Goal: Information Seeking & Learning: Learn about a topic

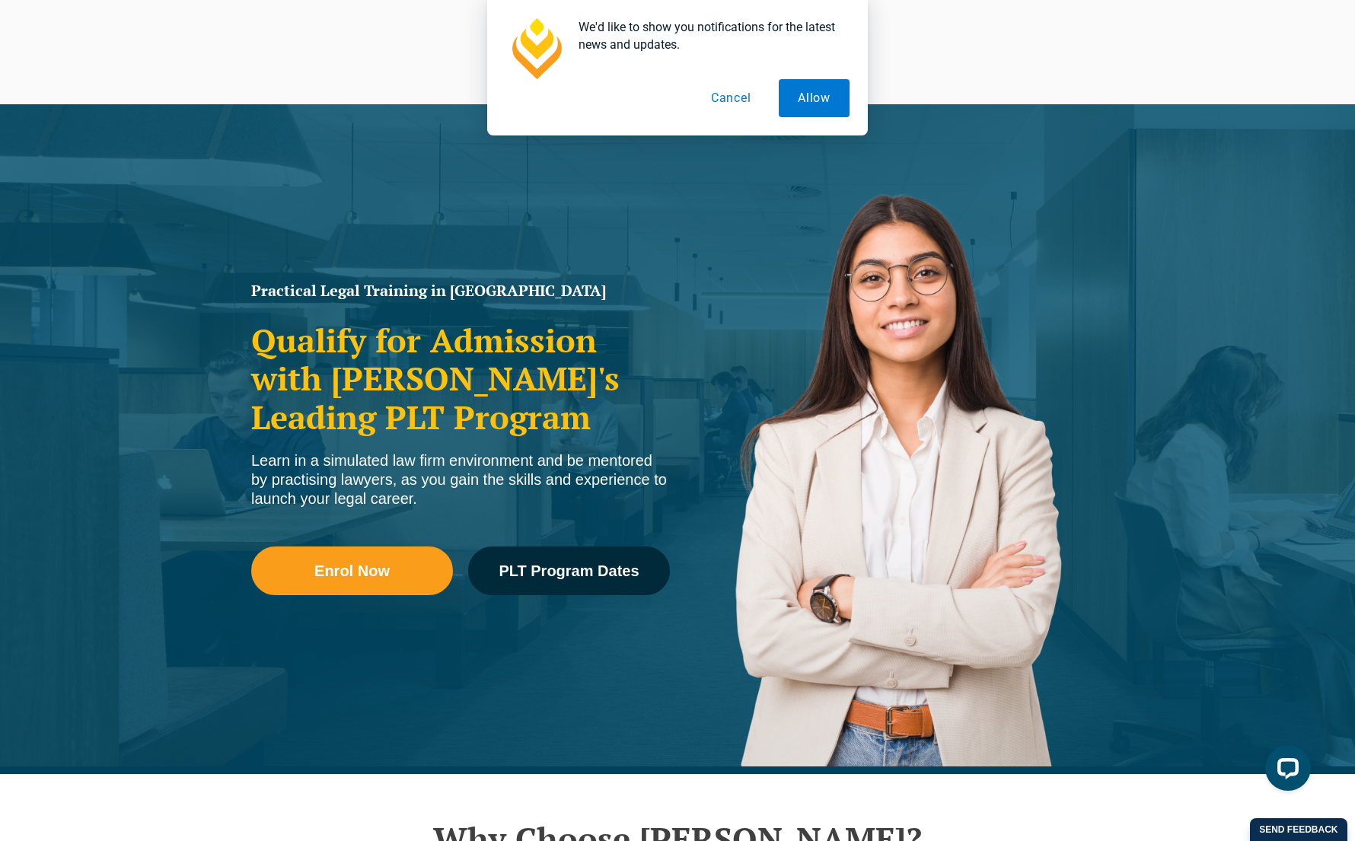
click at [728, 94] on button "Cancel" at bounding box center [731, 98] width 78 height 38
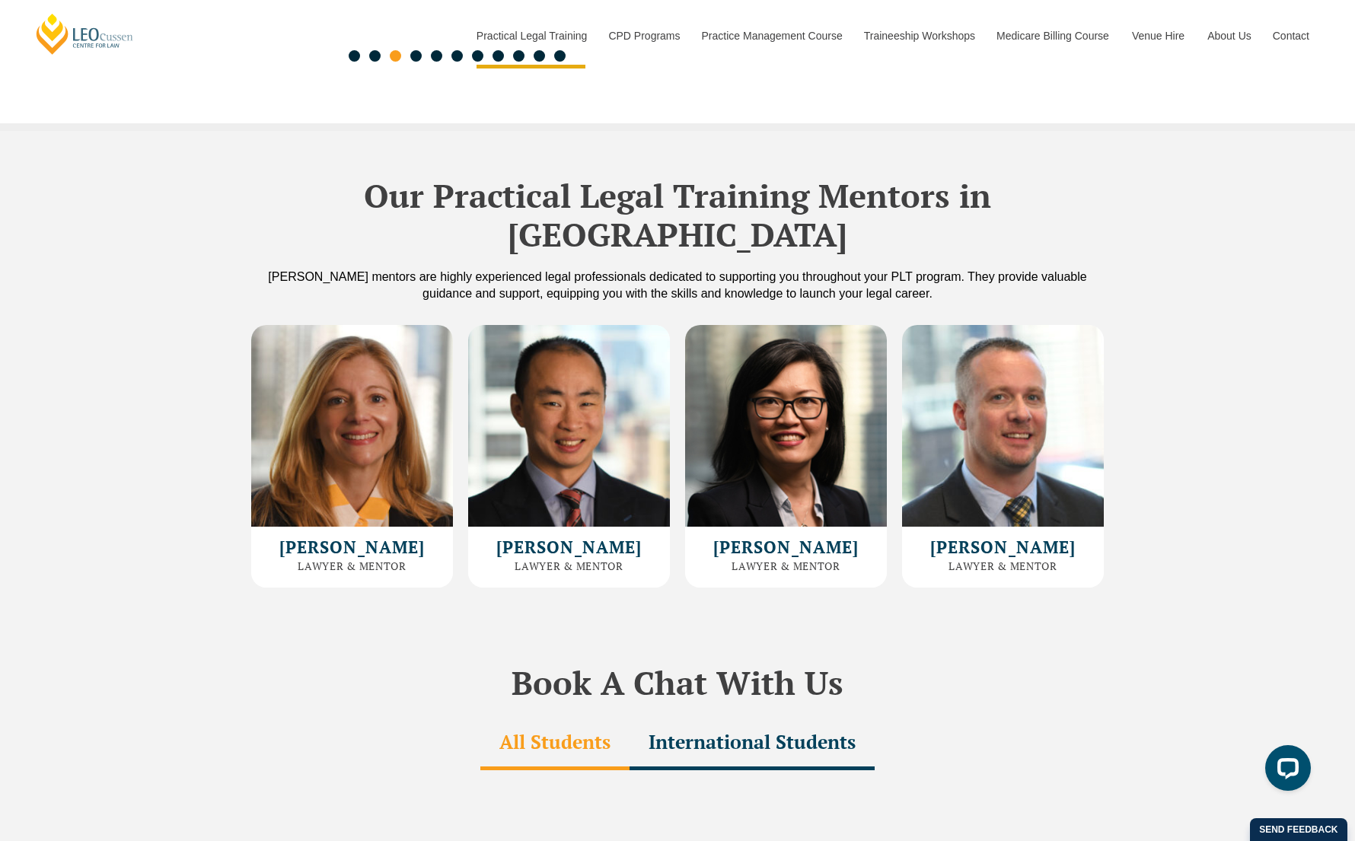
scroll to position [4015, 0]
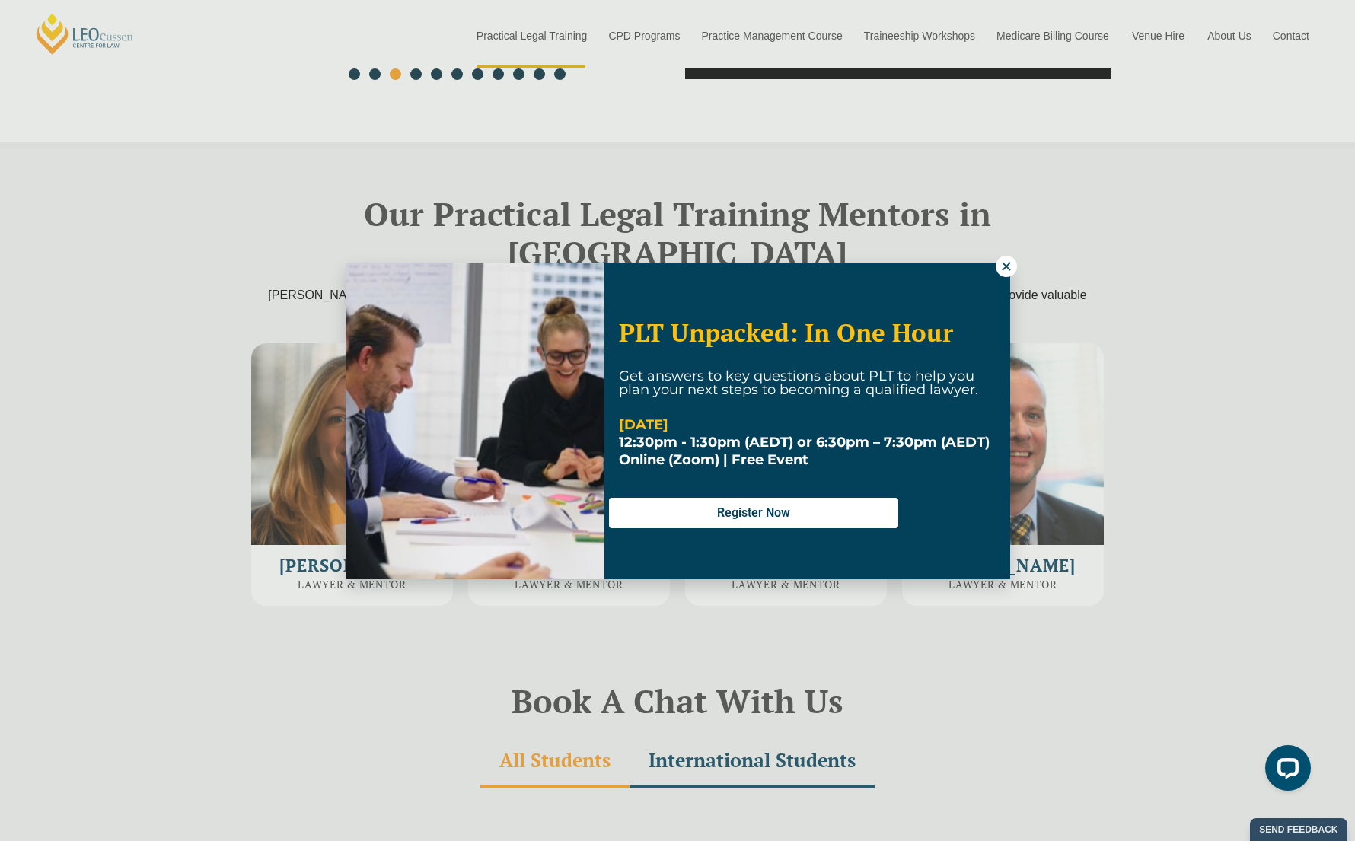
click at [1003, 266] on icon at bounding box center [1007, 267] width 14 height 14
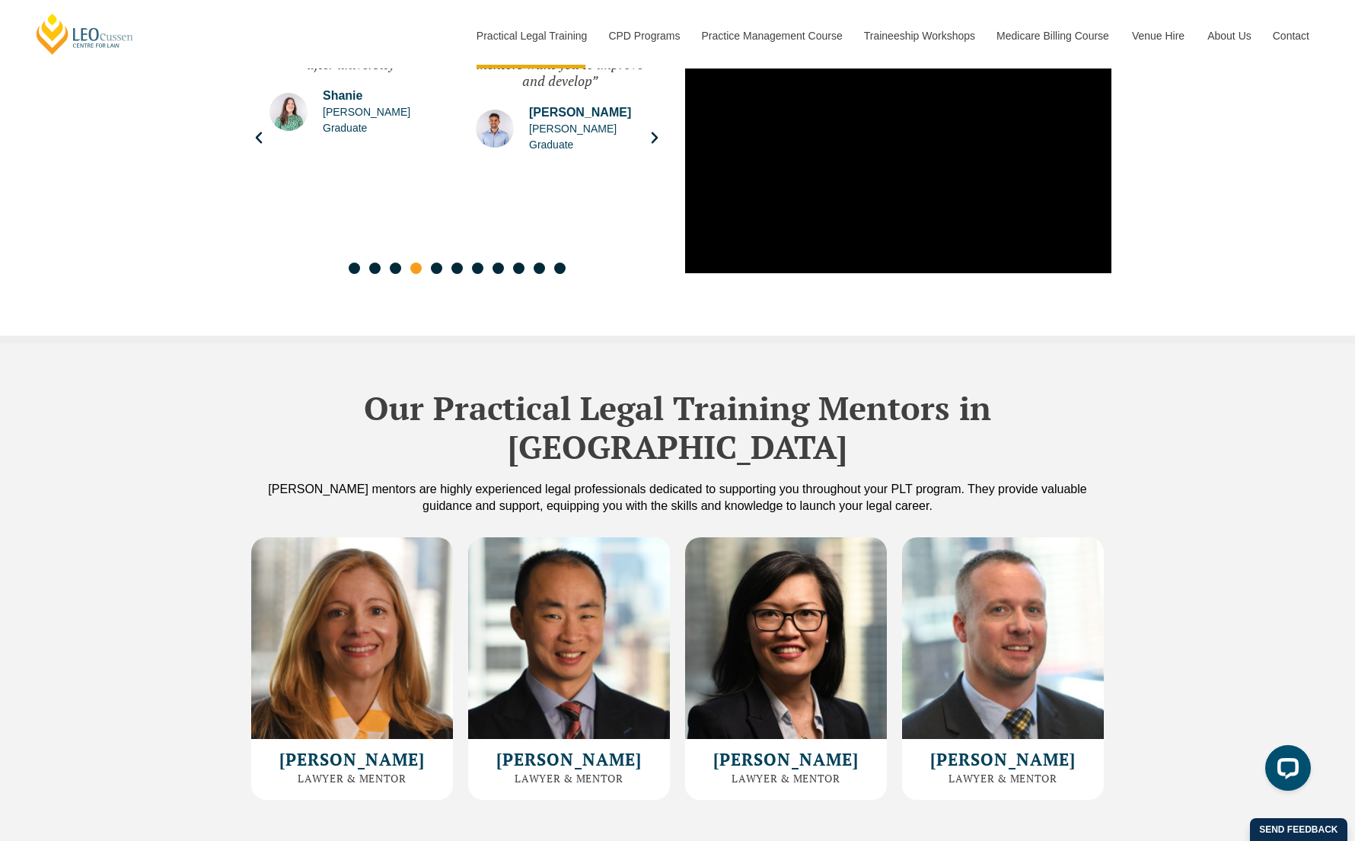
scroll to position [3808, 0]
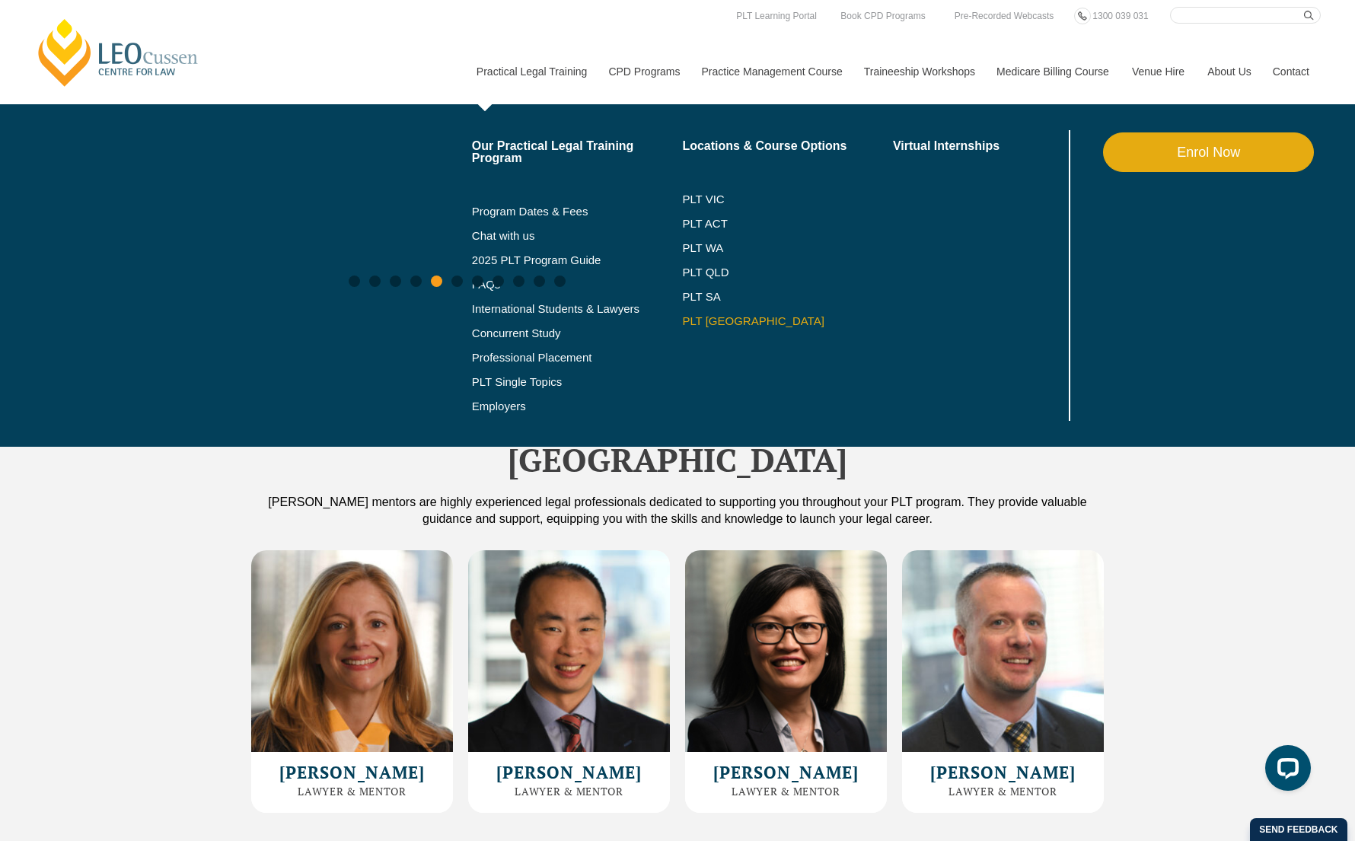
click at [692, 320] on link "PLT [GEOGRAPHIC_DATA]" at bounding box center [787, 321] width 211 height 12
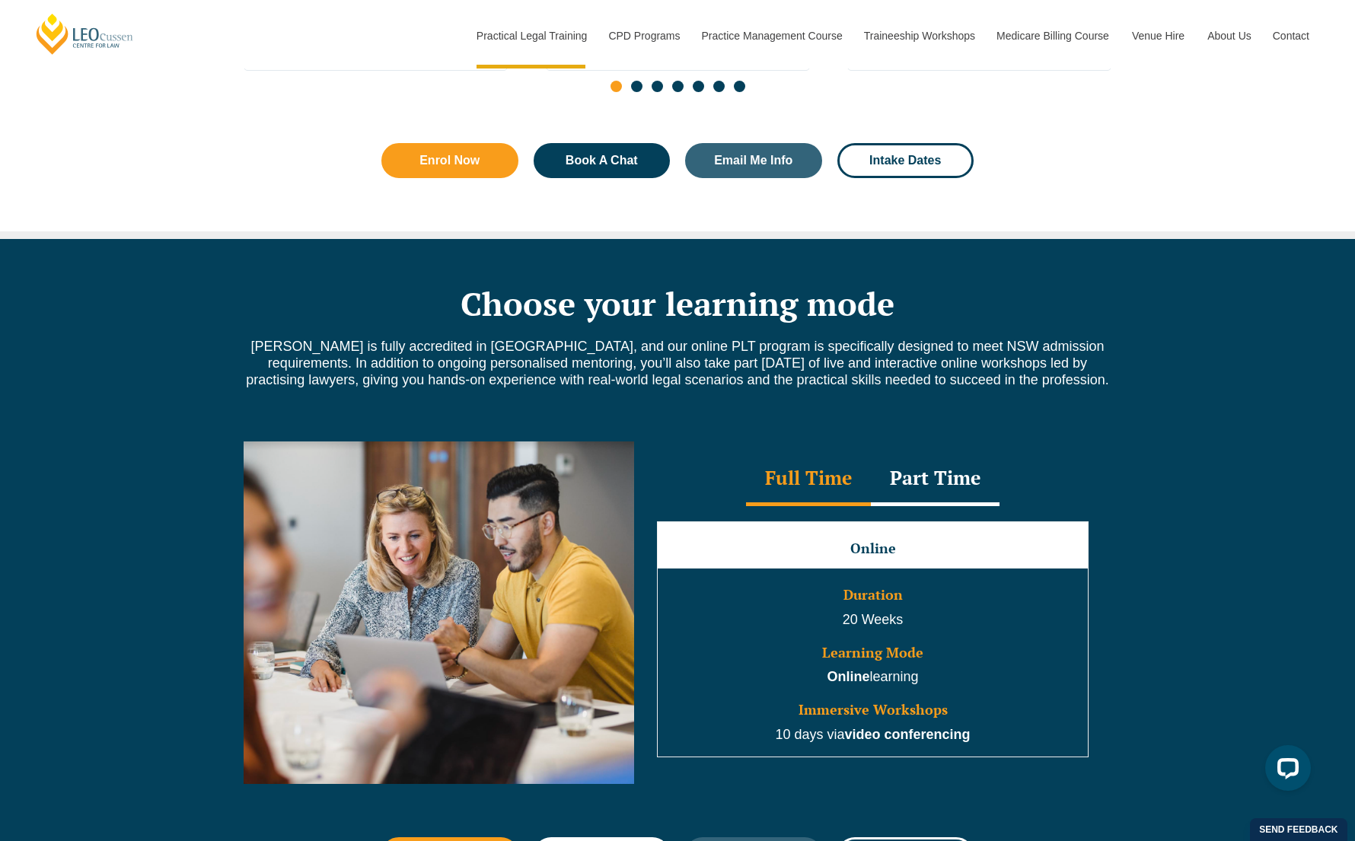
scroll to position [1069, 0]
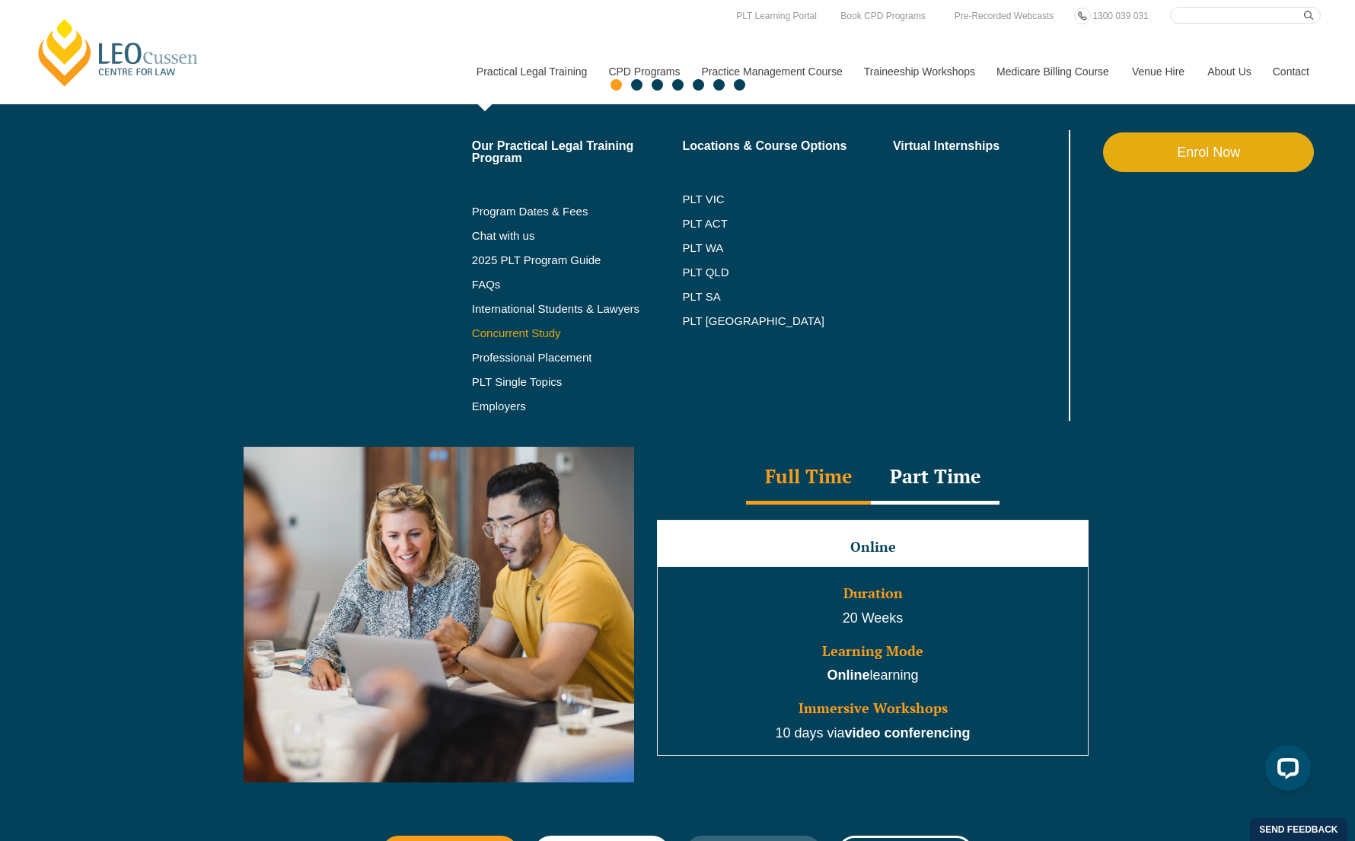
click at [492, 331] on link "Concurrent Study" at bounding box center [577, 333] width 211 height 12
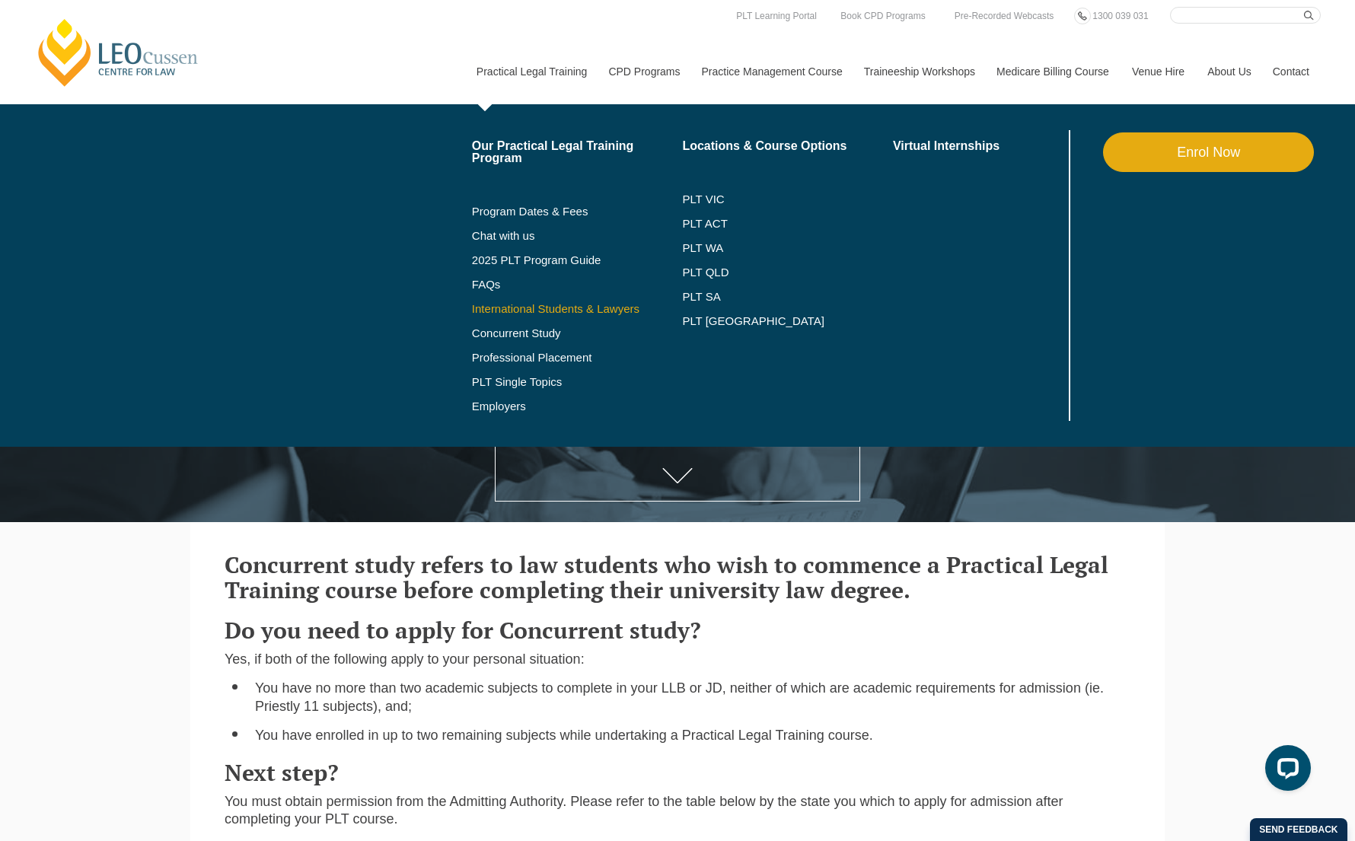
click at [499, 314] on link "International Students & Lawyers" at bounding box center [577, 309] width 211 height 12
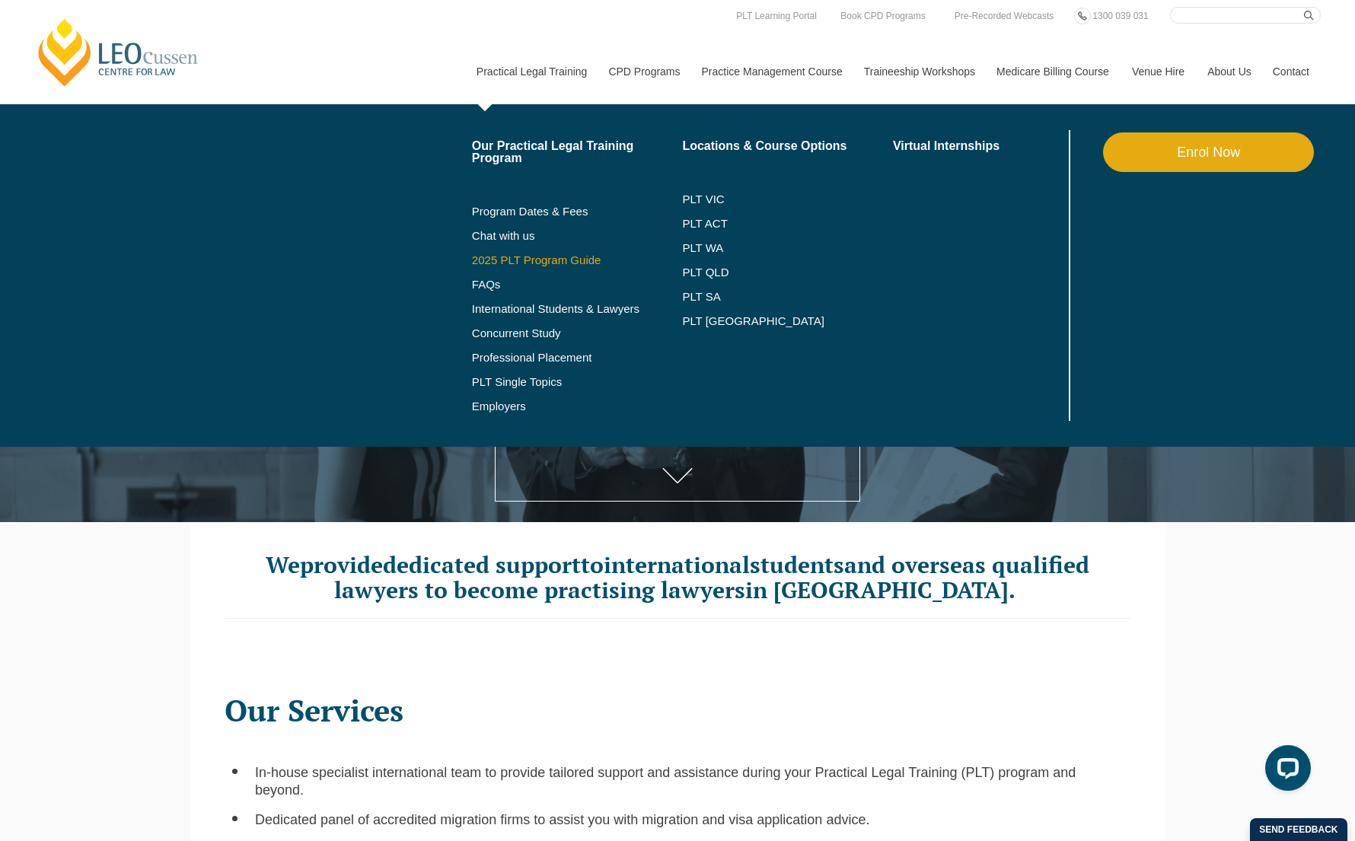
click at [488, 262] on link "2025 PLT Program Guide" at bounding box center [558, 260] width 173 height 12
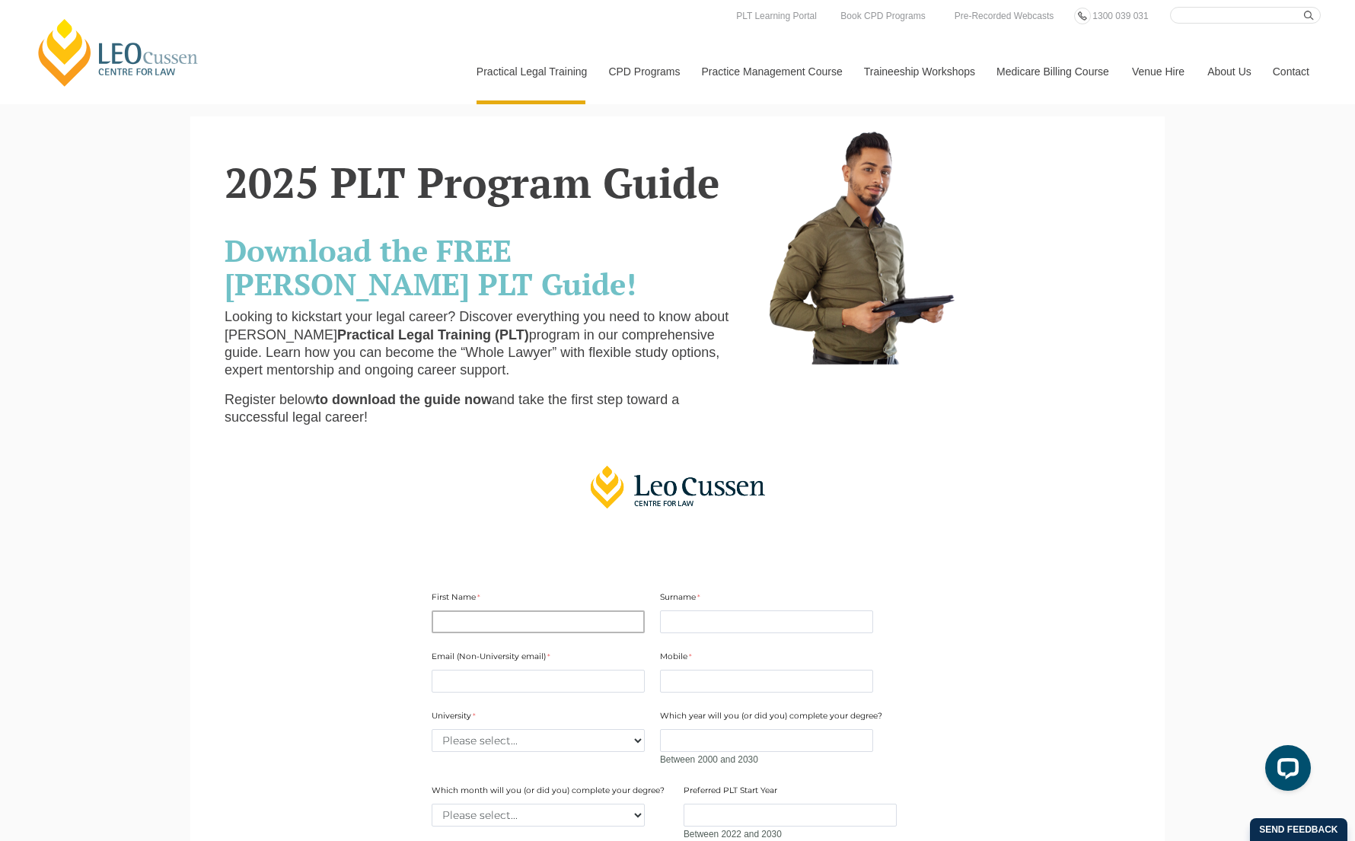
click at [523, 615] on input "First Name" at bounding box center [538, 622] width 213 height 23
type input "uhiuh"
type input "uifhweih"
type input "ifuhwesiufh@uibshfi.com"
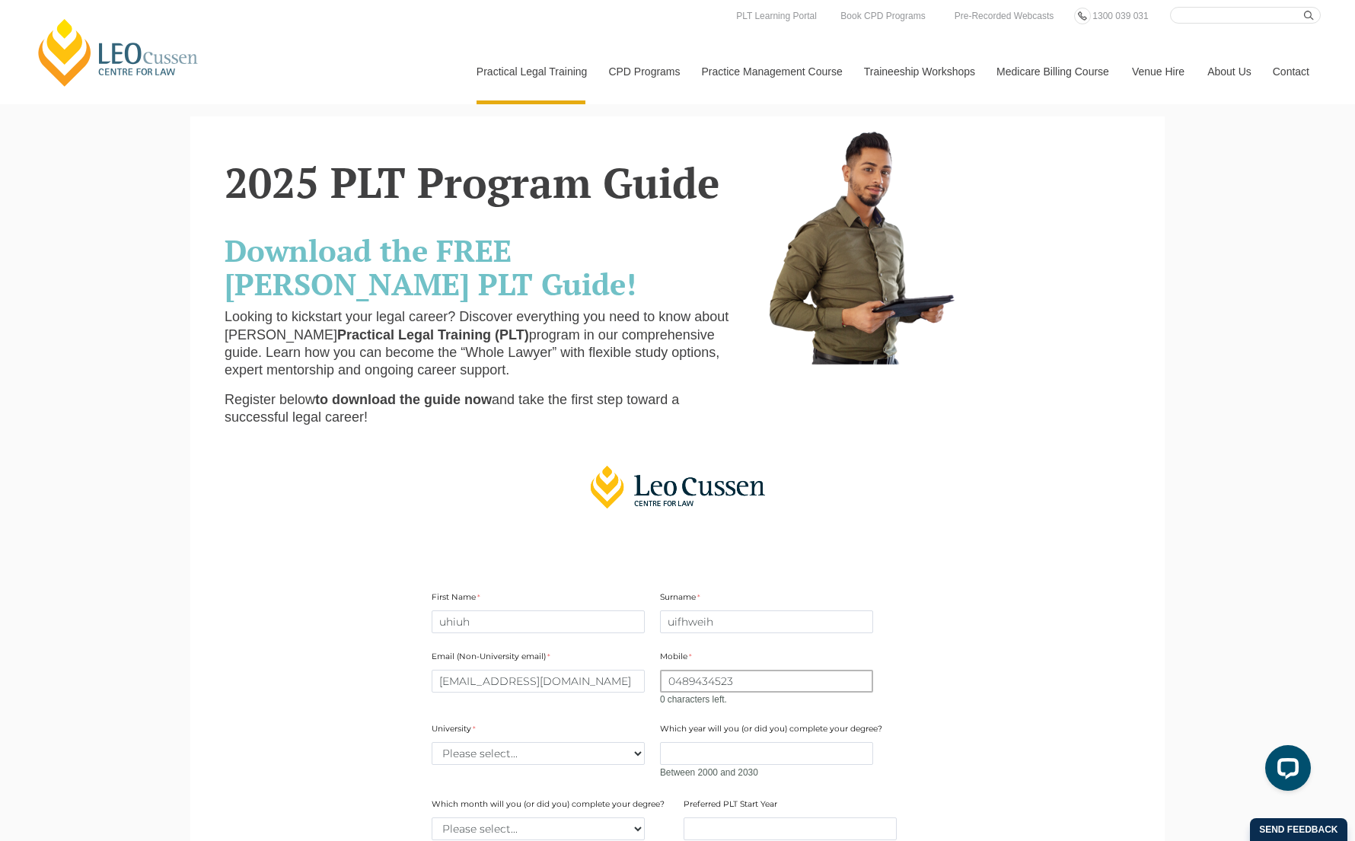
type input "0489434523"
click at [554, 751] on select "Please select... Australian Catholic University Australian National University …" at bounding box center [538, 753] width 213 height 23
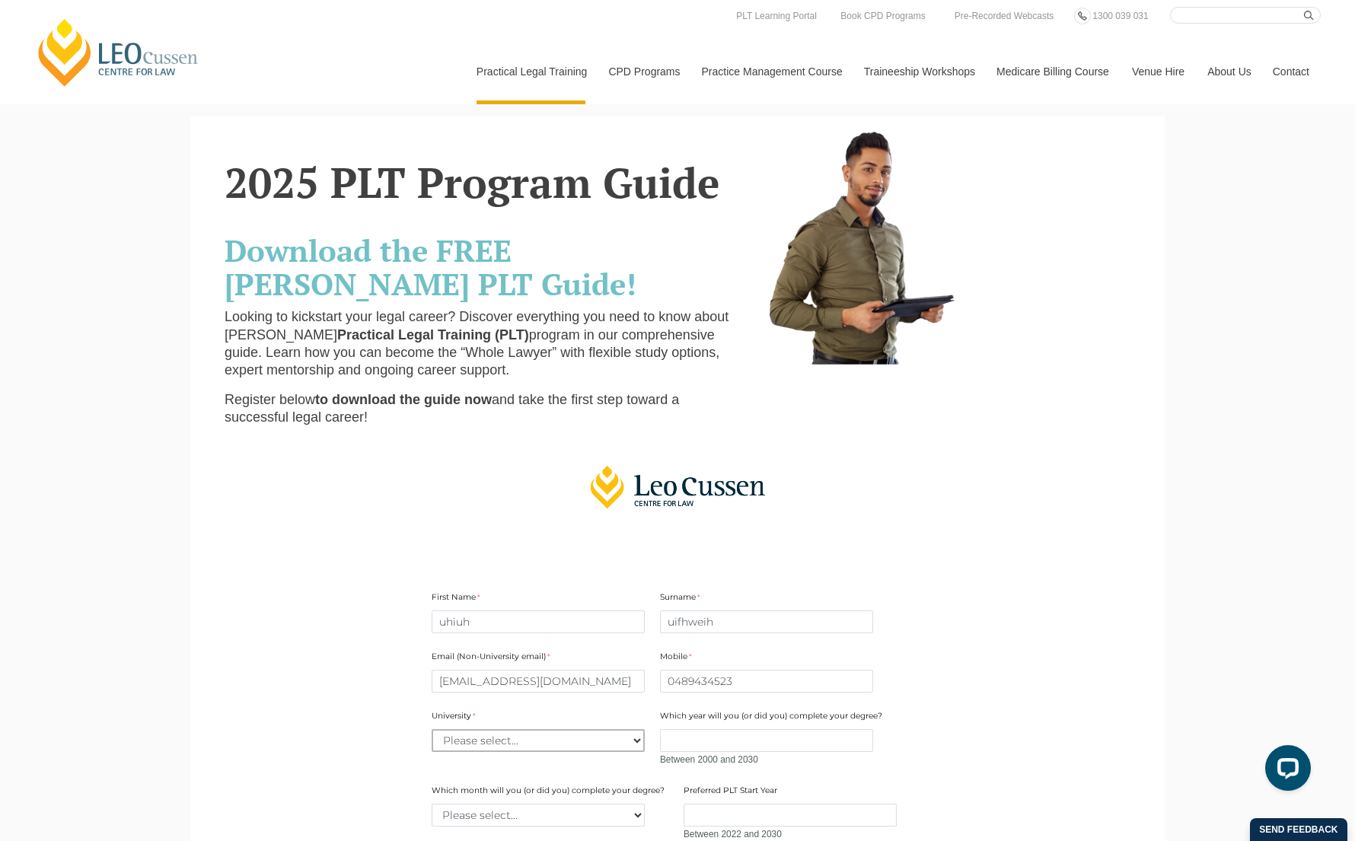
select select "tfa_2179"
click at [432, 729] on select "Please select... Australian Catholic University Australian National University …" at bounding box center [538, 740] width 213 height 23
click at [687, 735] on input "Which year will you (or did you) complete your degree?" at bounding box center [766, 740] width 213 height 23
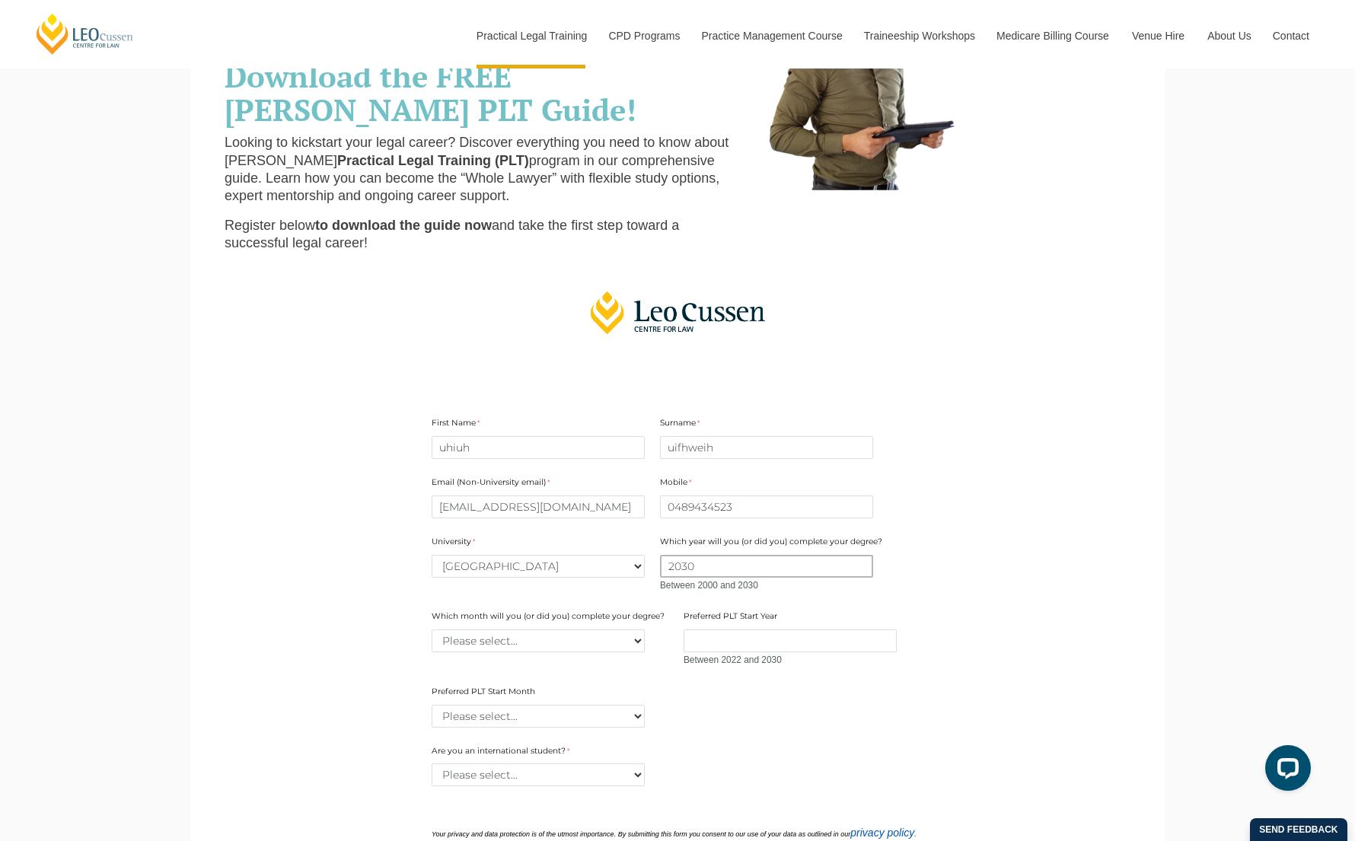
scroll to position [177, 0]
type input "2030"
click at [598, 644] on select "Please select... January February March April May June July August September Oc…" at bounding box center [538, 638] width 213 height 23
select select "tfa_2223"
click at [432, 627] on select "Please select... January February March April May June July August September Oc…" at bounding box center [538, 638] width 213 height 23
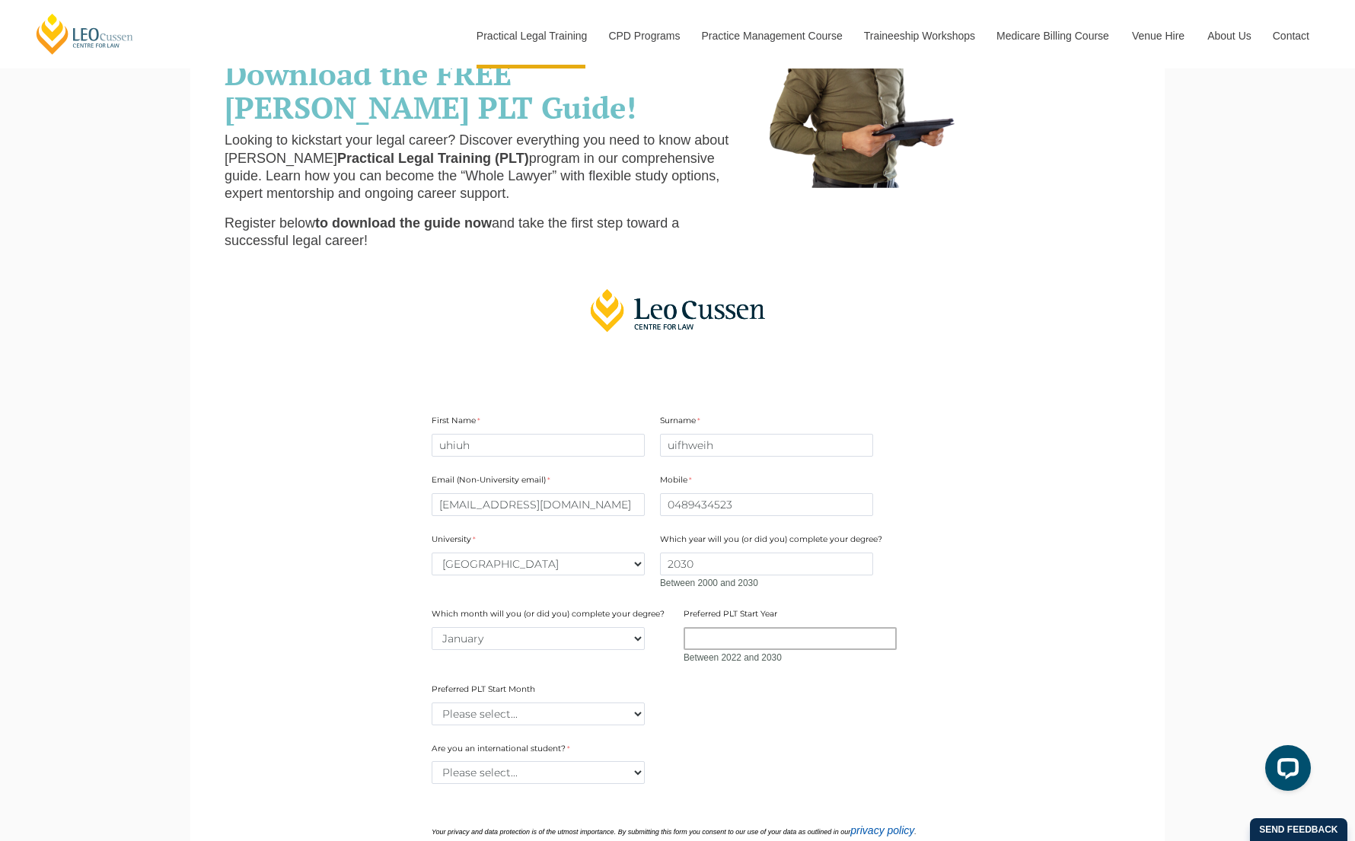
click at [732, 646] on input "Preferred PLT Start Year" at bounding box center [790, 638] width 213 height 23
click at [604, 731] on form "First Name uhiuh Surname uifhweih Email (Non-University email) ifuhwesiufh@uibs…" at bounding box center [677, 656] width 586 height 595
click at [786, 633] on input "2022" at bounding box center [790, 638] width 213 height 23
type input "2027"
click at [541, 719] on select "Please select... January February March April May June July August September Oc…" at bounding box center [538, 714] width 213 height 23
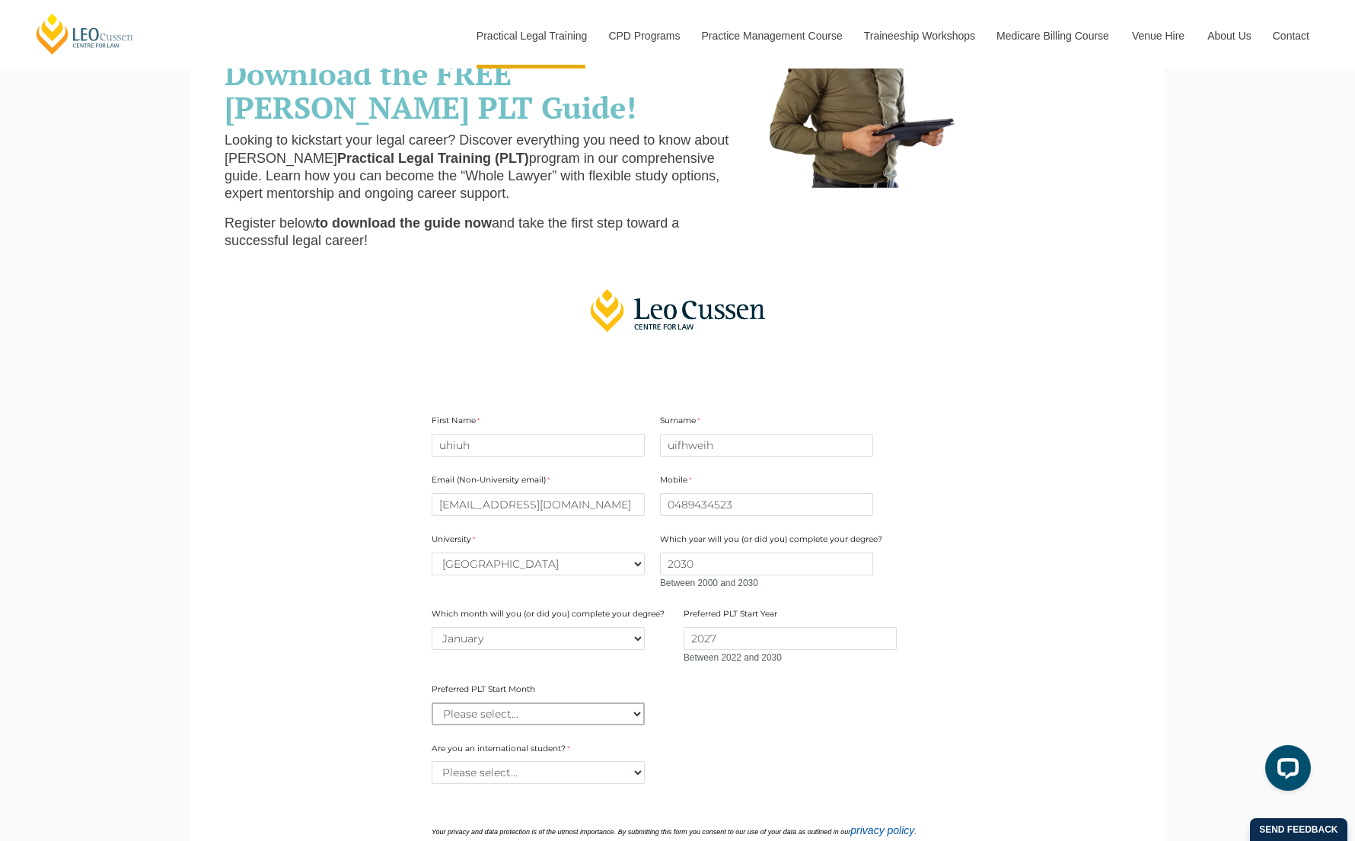
select select "tfa_2336"
click at [432, 703] on select "Please select... January February March April May June July August September Oc…" at bounding box center [538, 714] width 213 height 23
click at [547, 779] on select "Please select... Yes No" at bounding box center [538, 772] width 213 height 23
select select "tfa_60"
click at [432, 761] on select "Please select... Yes No" at bounding box center [538, 772] width 213 height 23
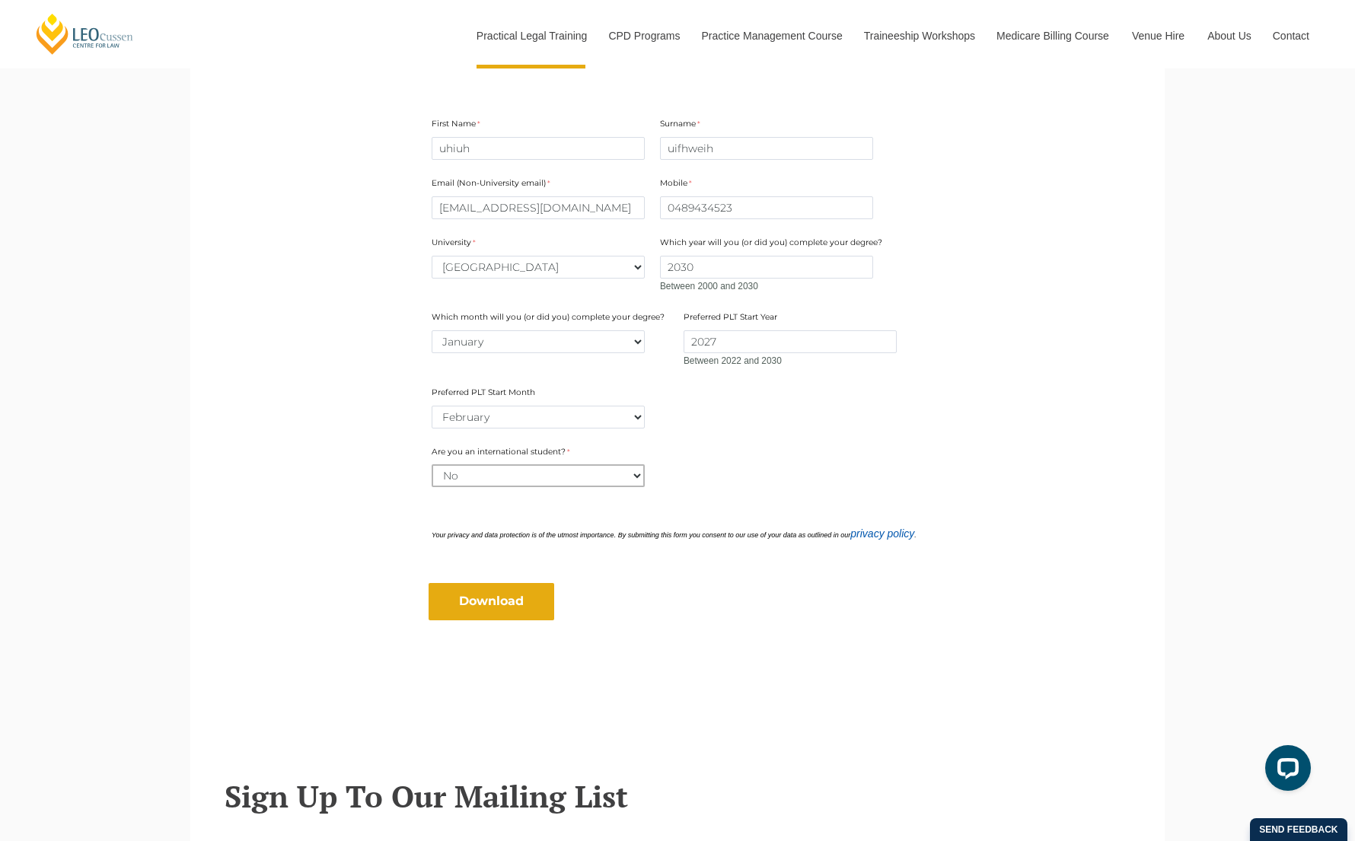
scroll to position [664, 0]
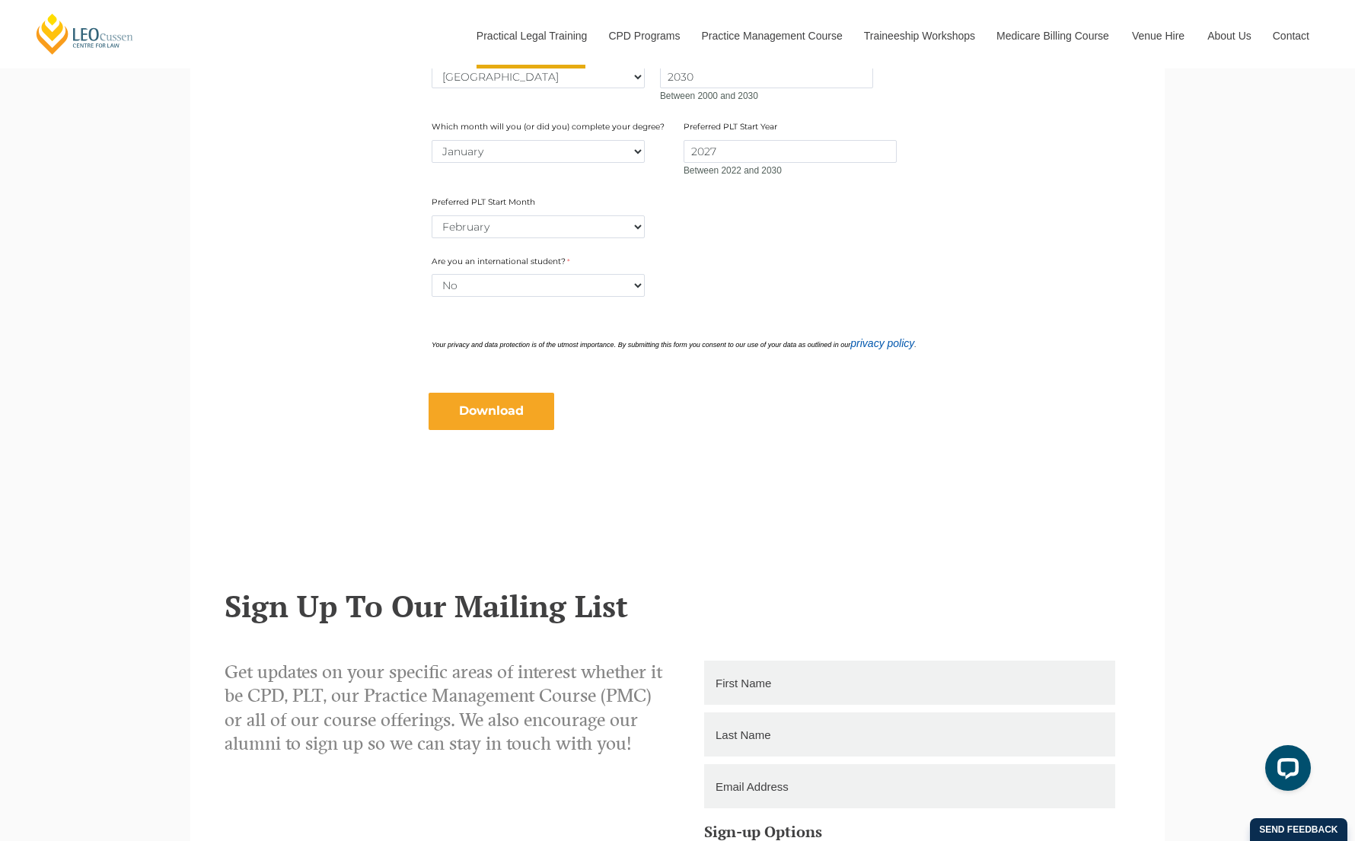
click at [537, 412] on input "Download" at bounding box center [492, 411] width 126 height 37
click at [0, 177] on nordpass-portal at bounding box center [0, 177] width 0 height 0
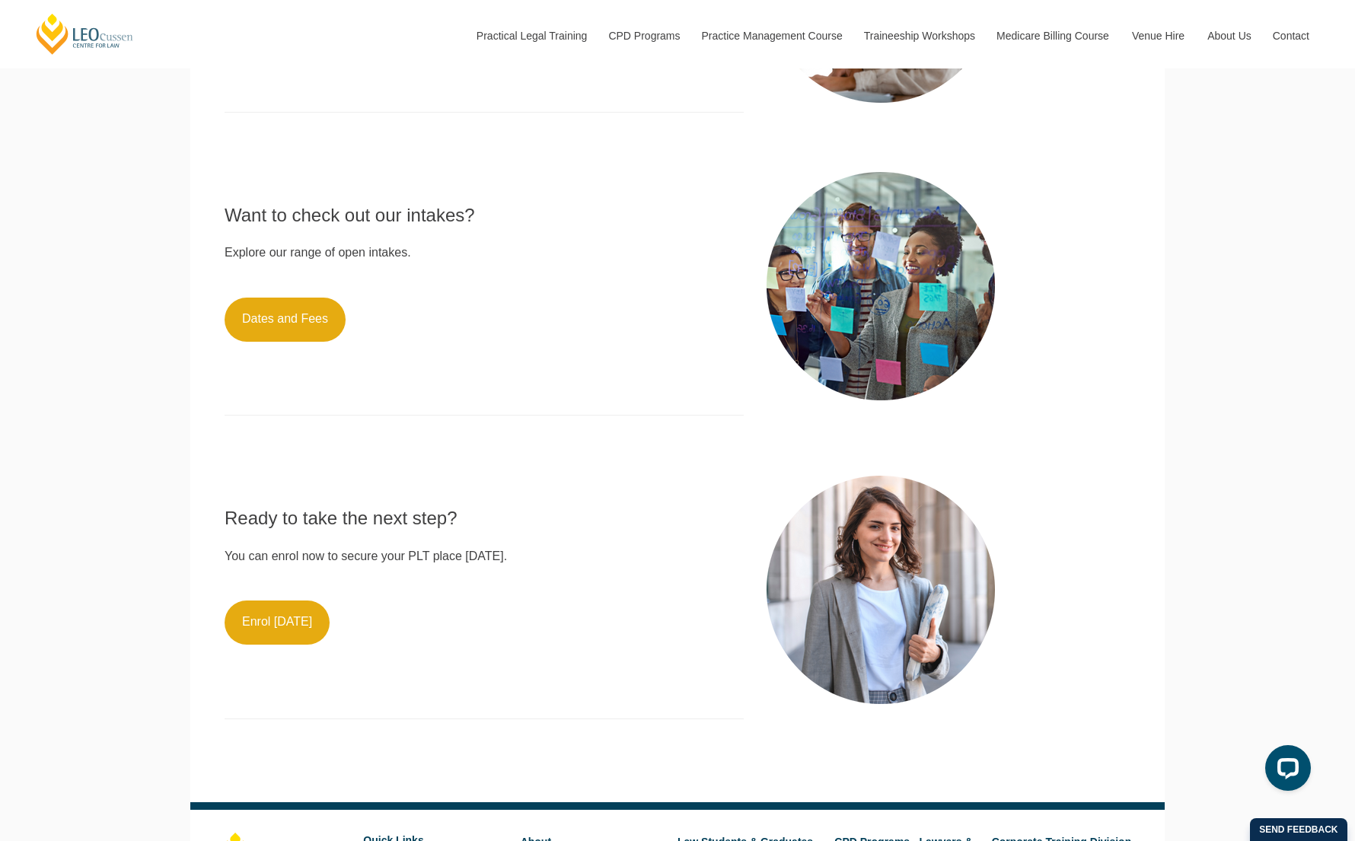
scroll to position [1255, 0]
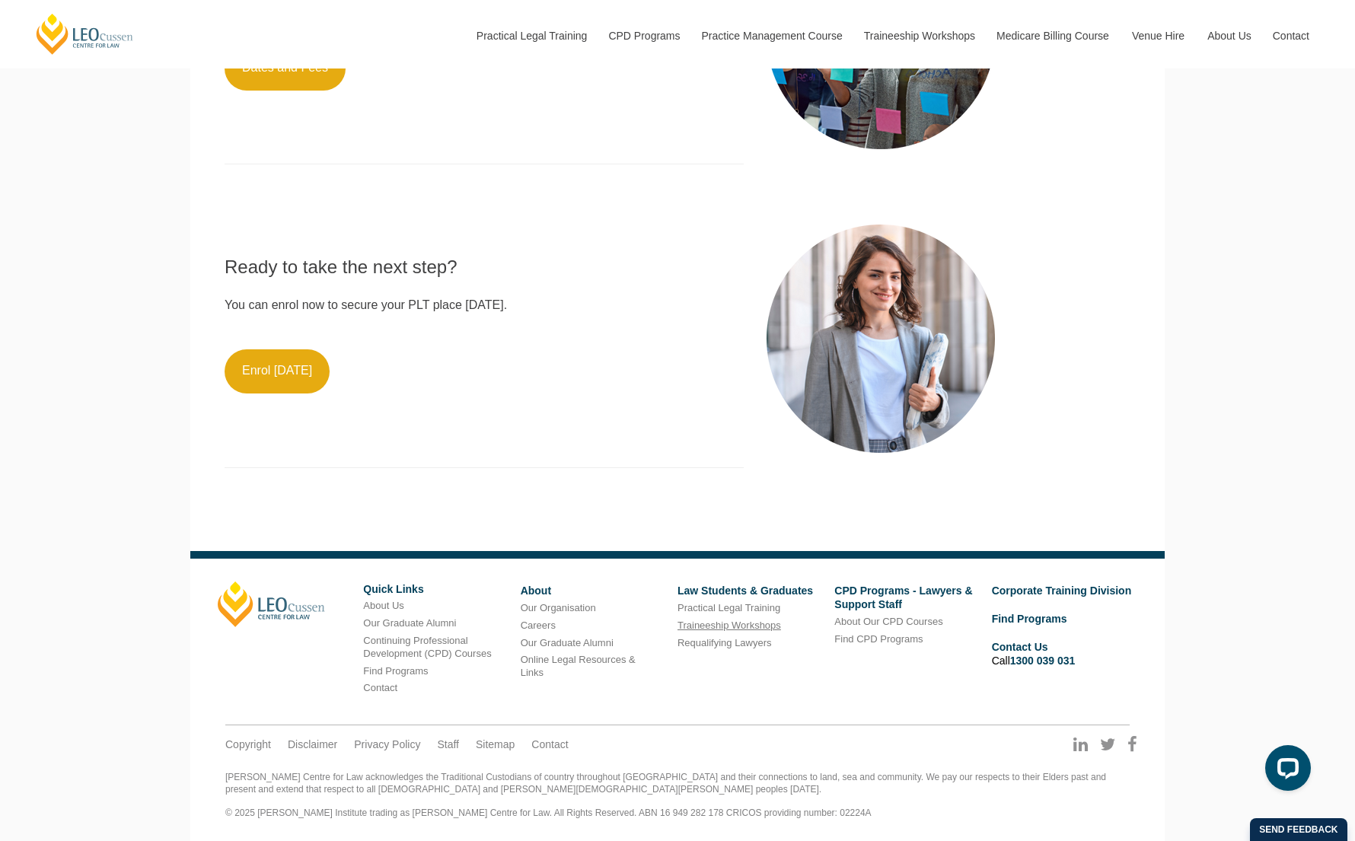
click at [751, 627] on link "Traineeship Workshops" at bounding box center [730, 625] width 104 height 11
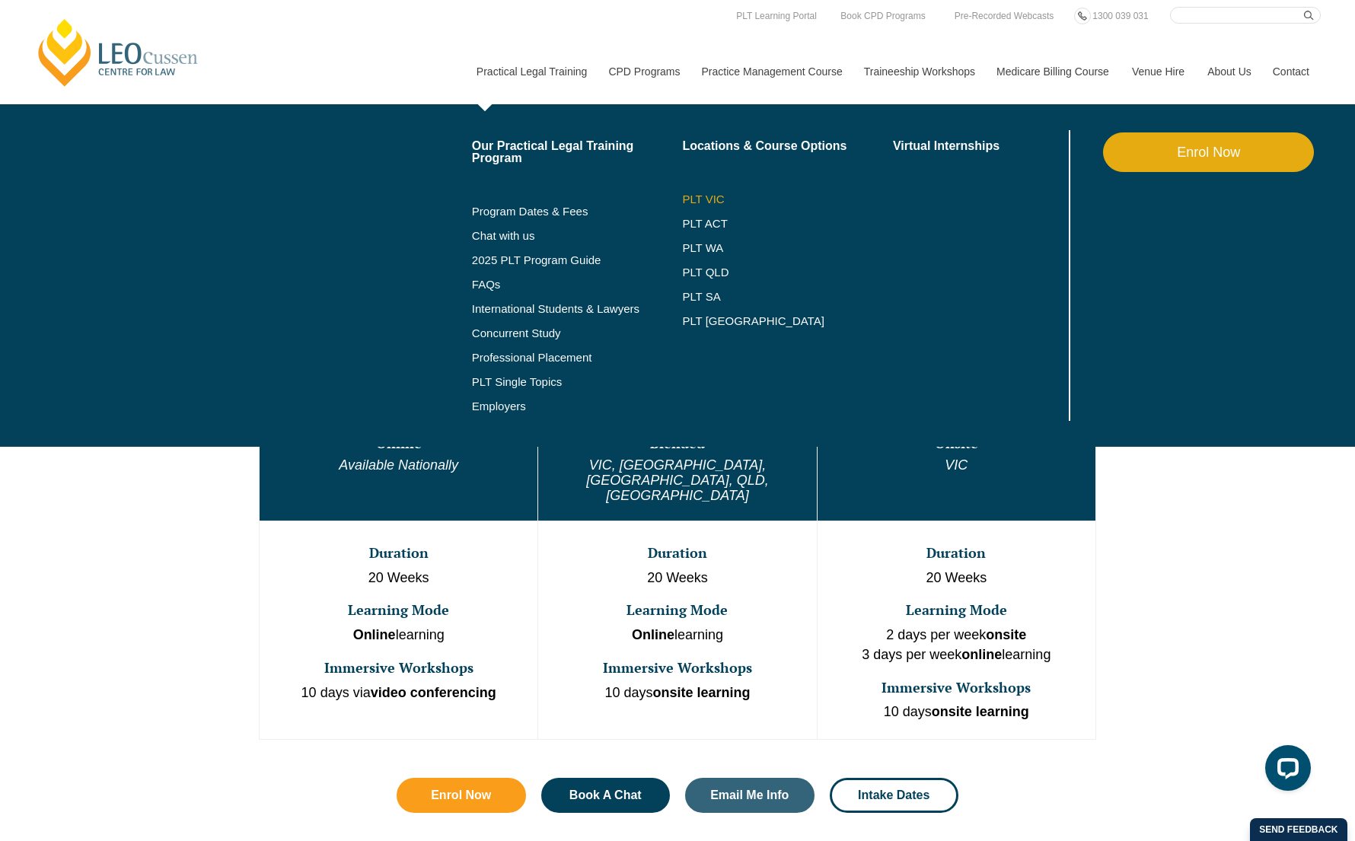
click at [690, 196] on link "PLT VIC" at bounding box center [787, 199] width 211 height 12
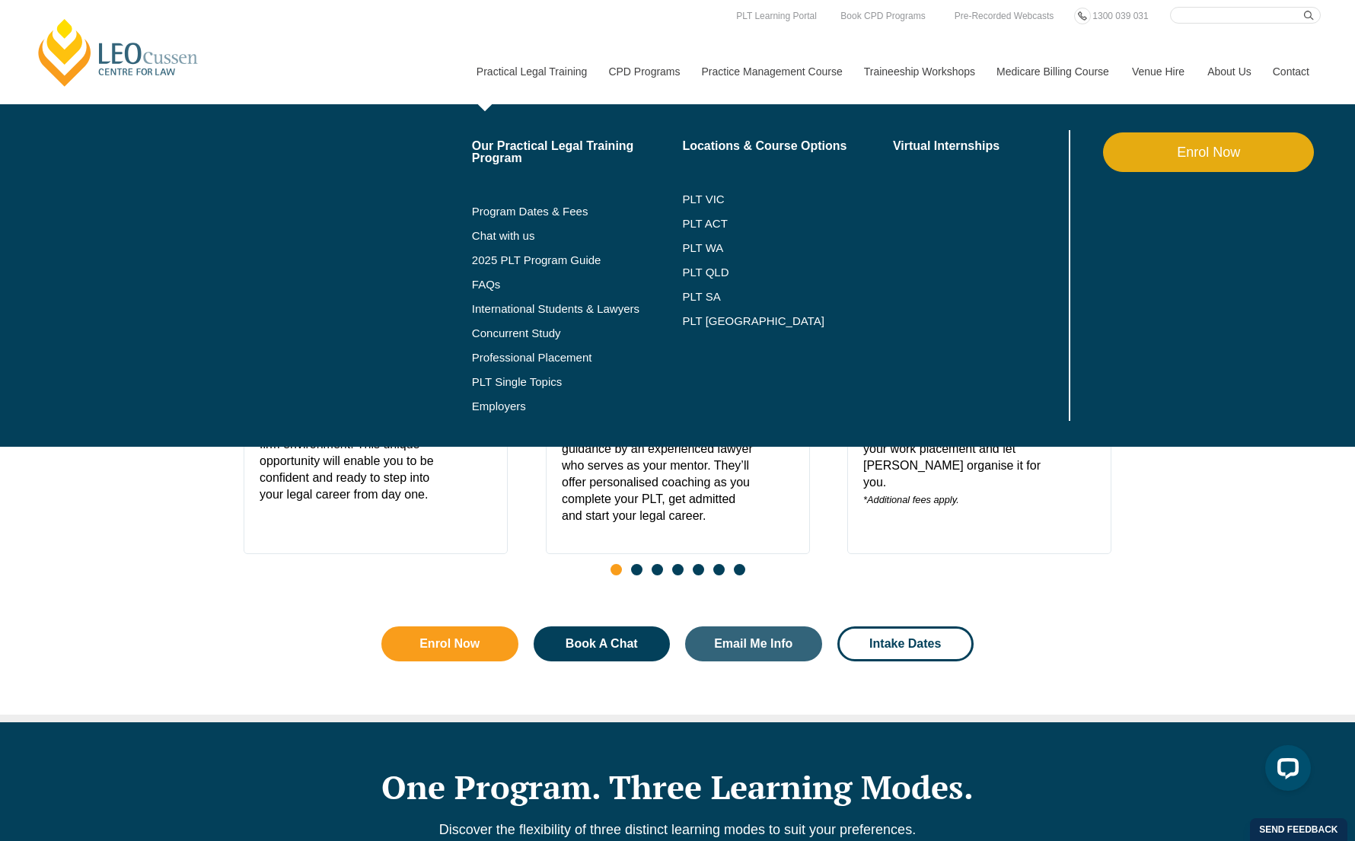
scroll to position [703, 0]
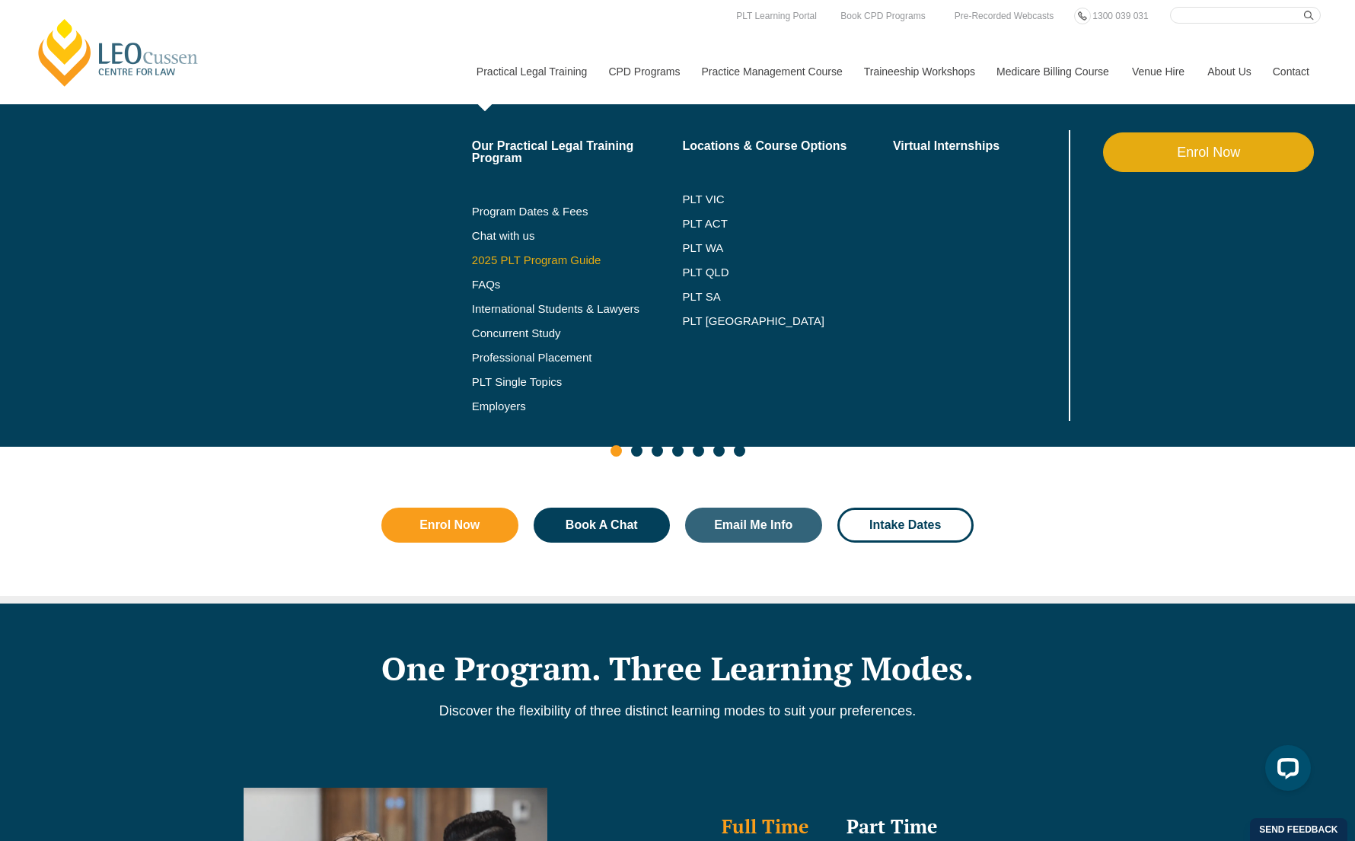
click at [493, 259] on link "2025 PLT Program Guide" at bounding box center [558, 260] width 173 height 12
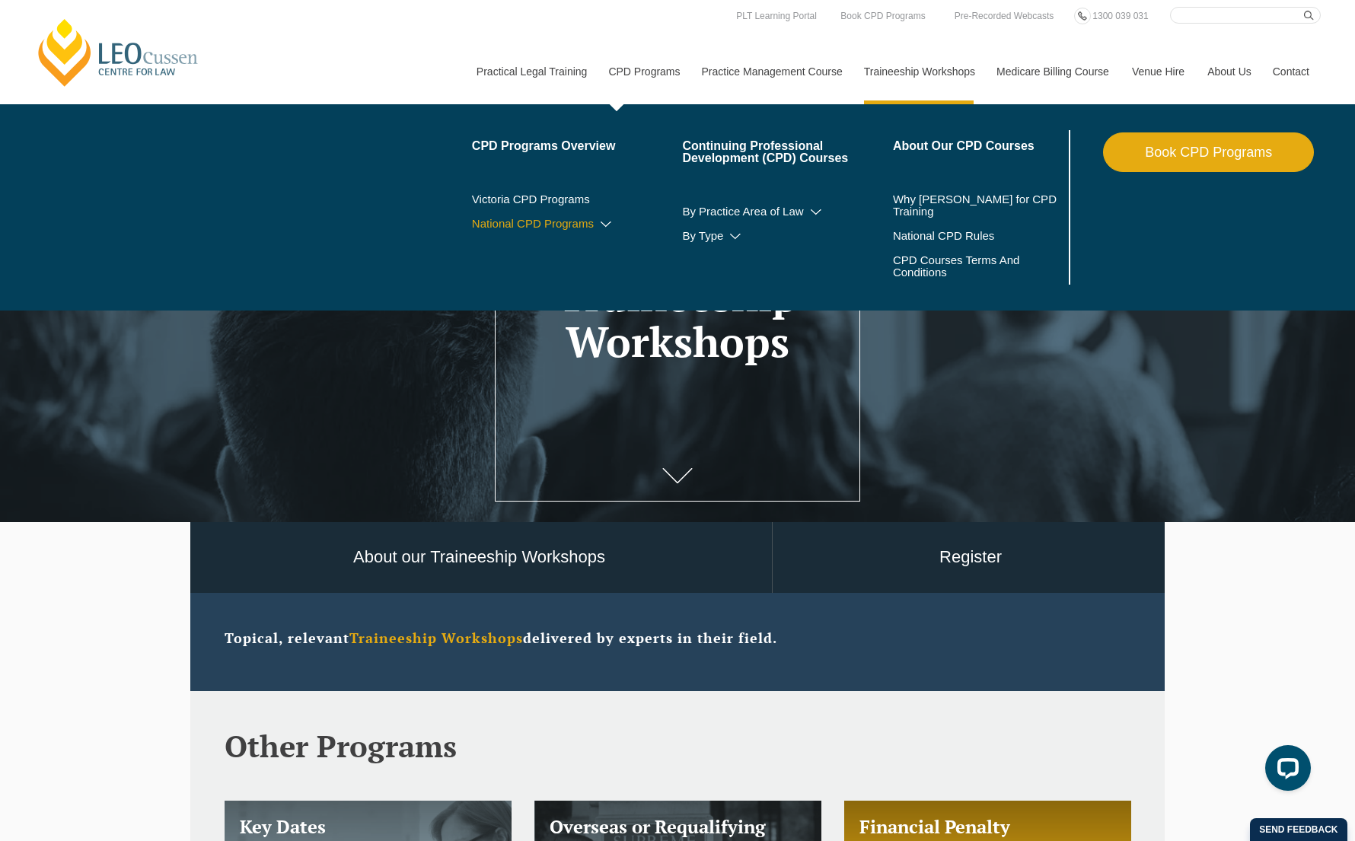
click at [573, 230] on link "National CPD Programs" at bounding box center [577, 224] width 211 height 12
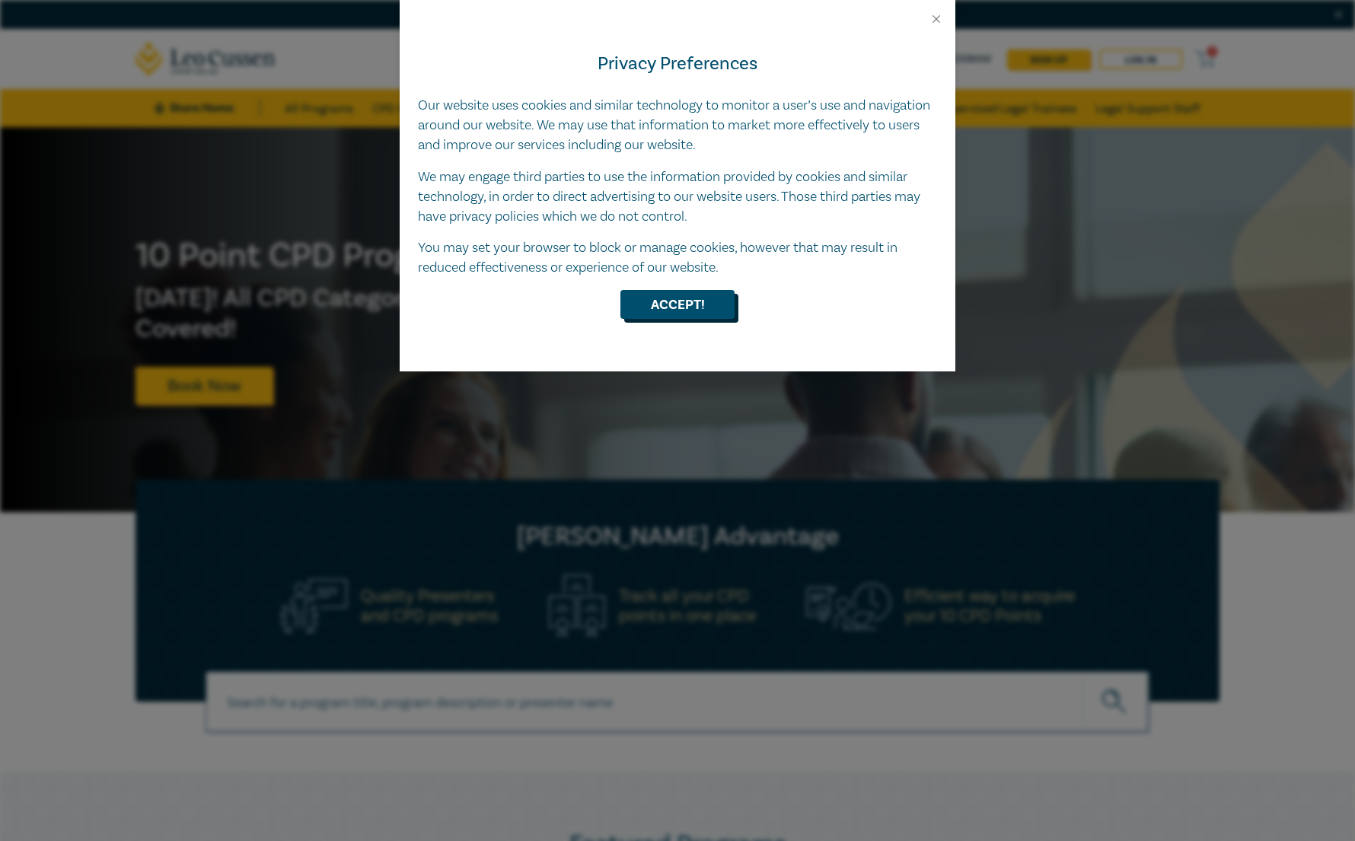
click at [708, 309] on button "Accept!" at bounding box center [677, 304] width 114 height 29
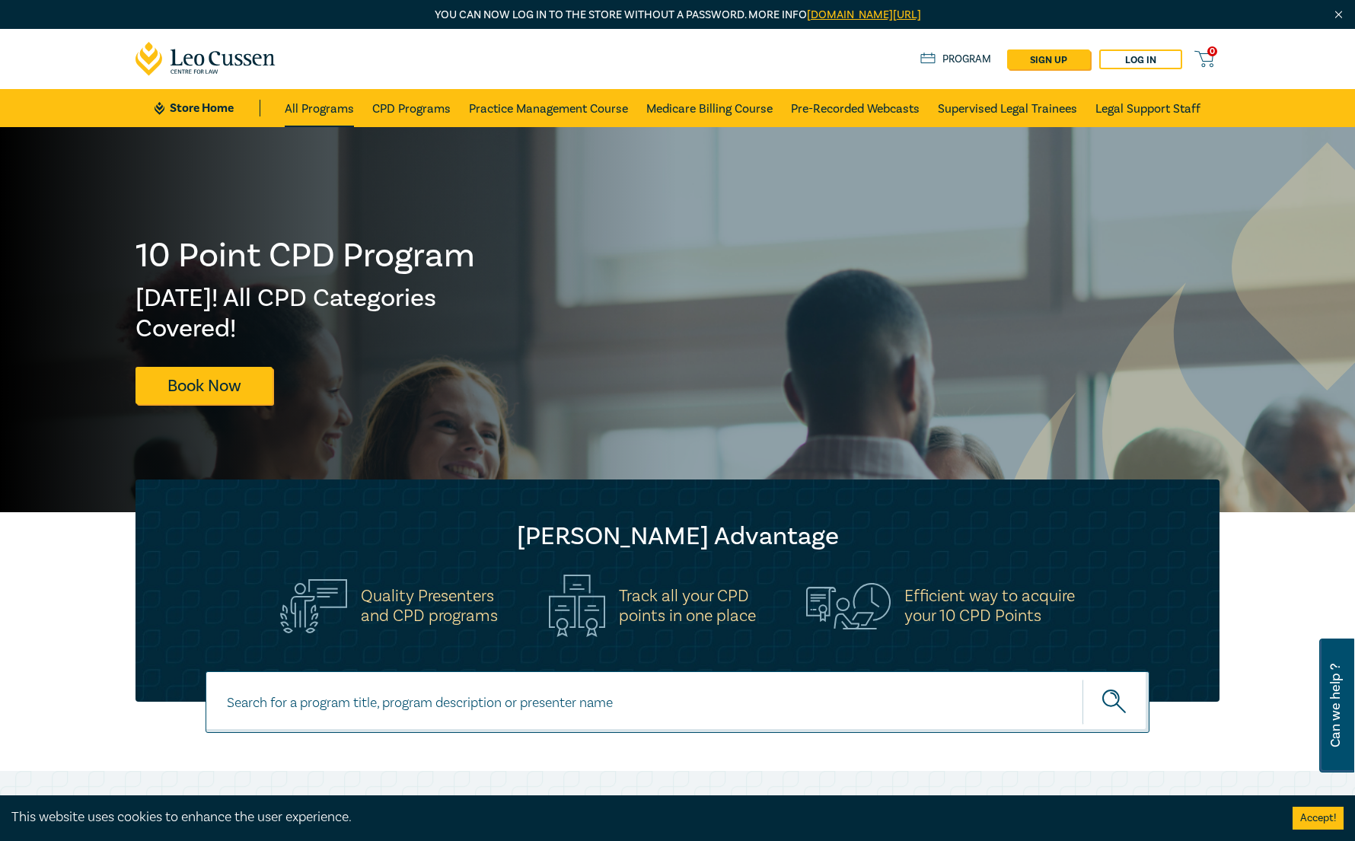
click at [311, 109] on link "All Programs" at bounding box center [319, 108] width 69 height 38
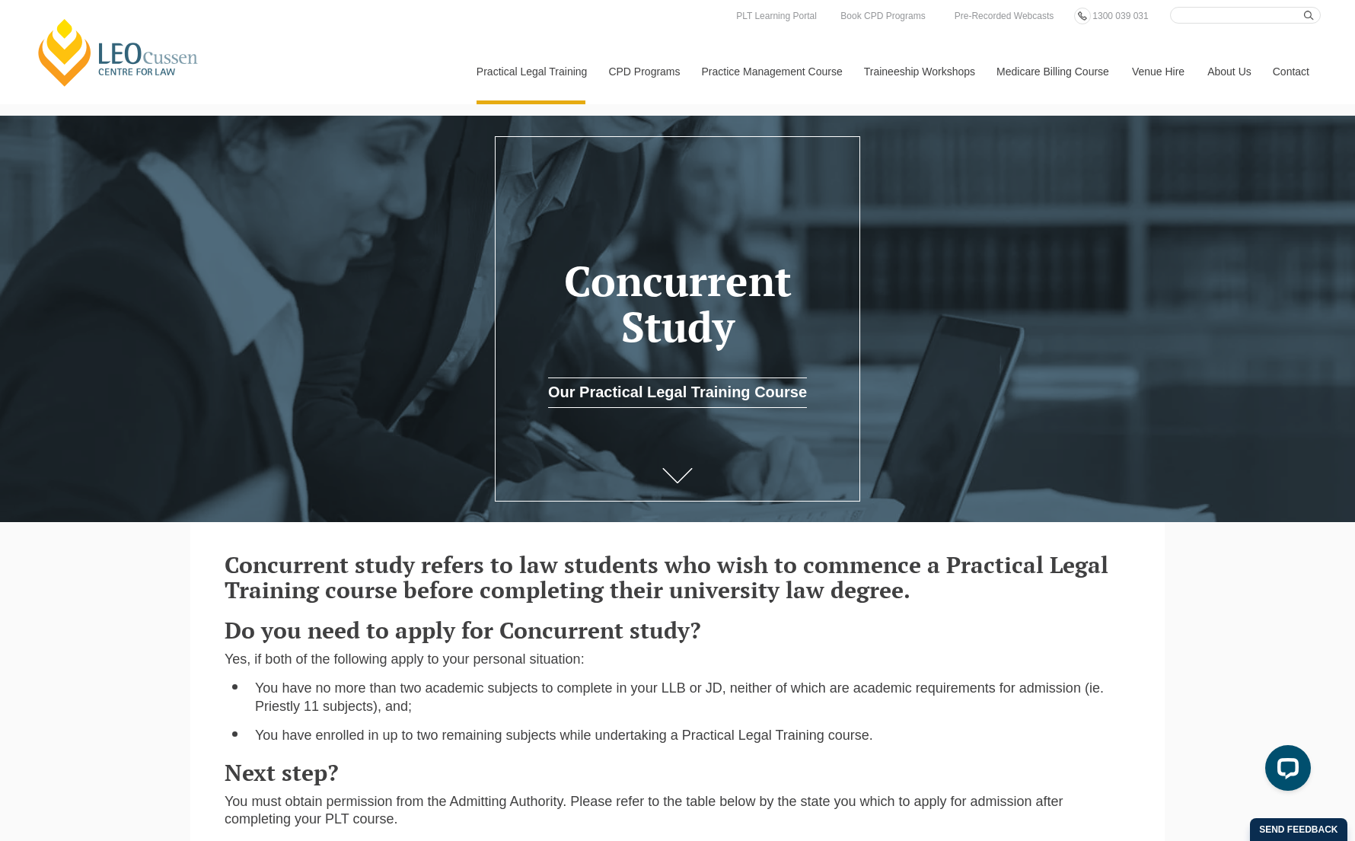
click at [212, 3] on header "Leo Cussen Centre for Law Search here Practical Legal Training Our Practical Le…" at bounding box center [677, 52] width 1355 height 104
